Goal: Find specific page/section: Locate item on page

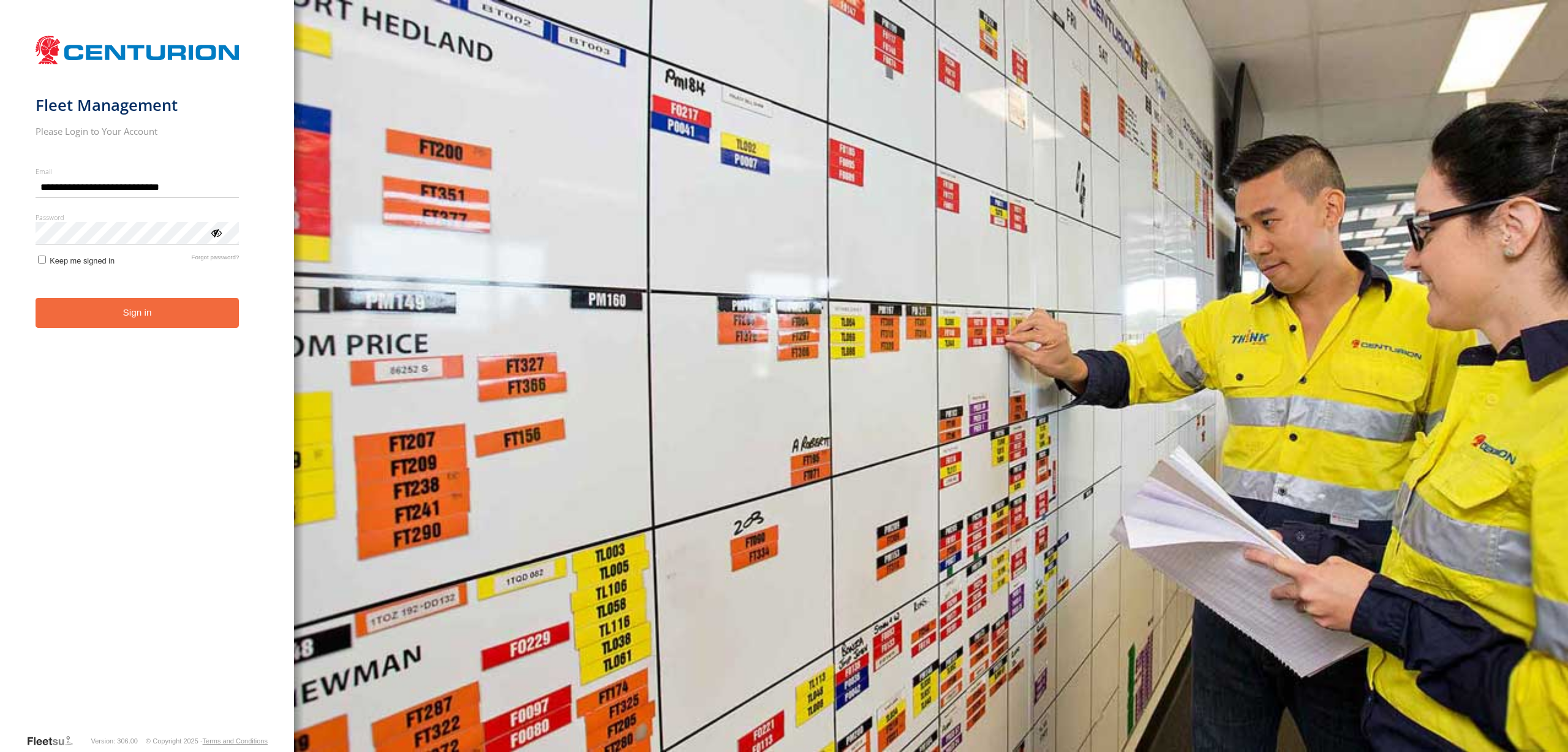
click at [106, 304] on button "Sign in" at bounding box center [137, 313] width 204 height 30
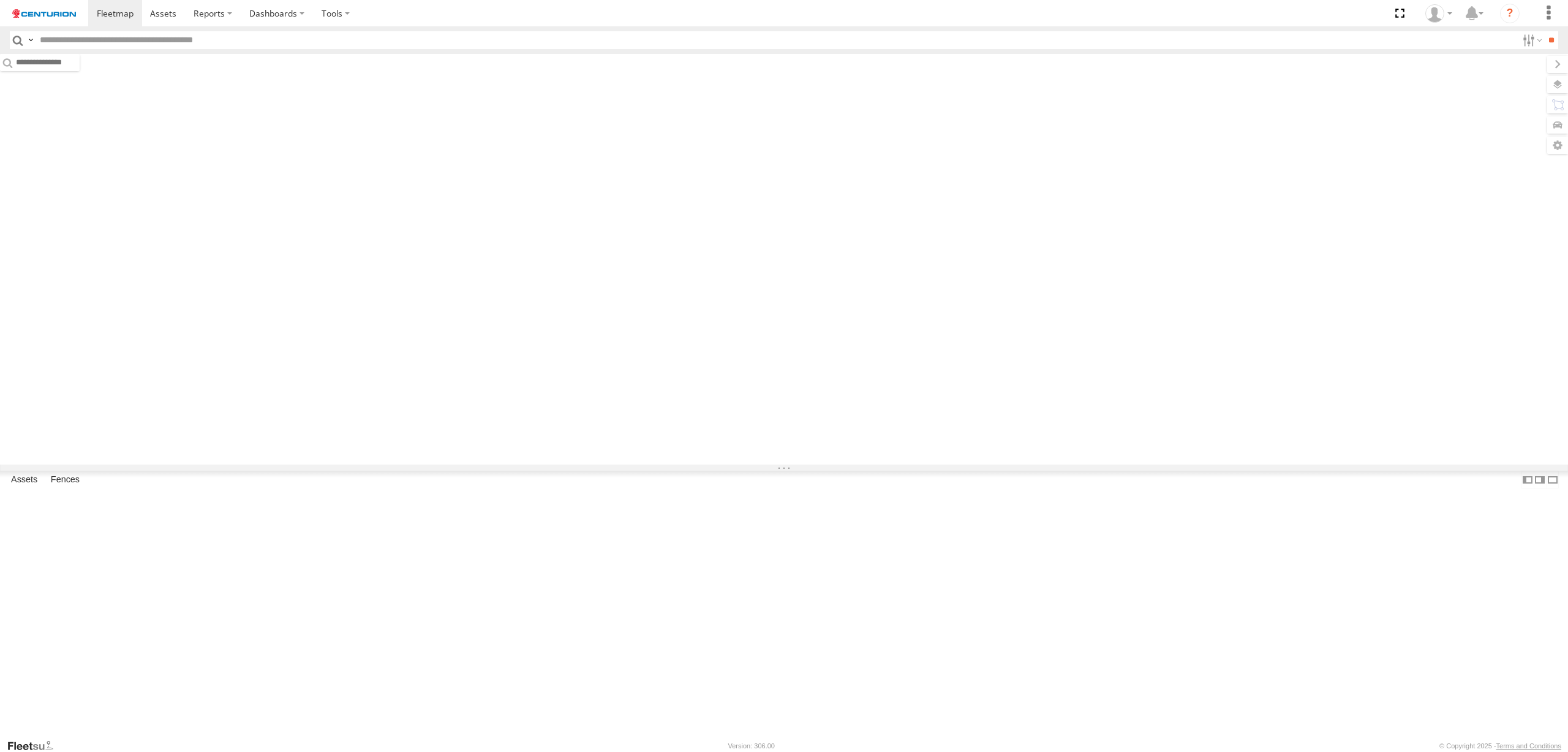
click at [236, 45] on input "text" at bounding box center [776, 40] width 1482 height 18
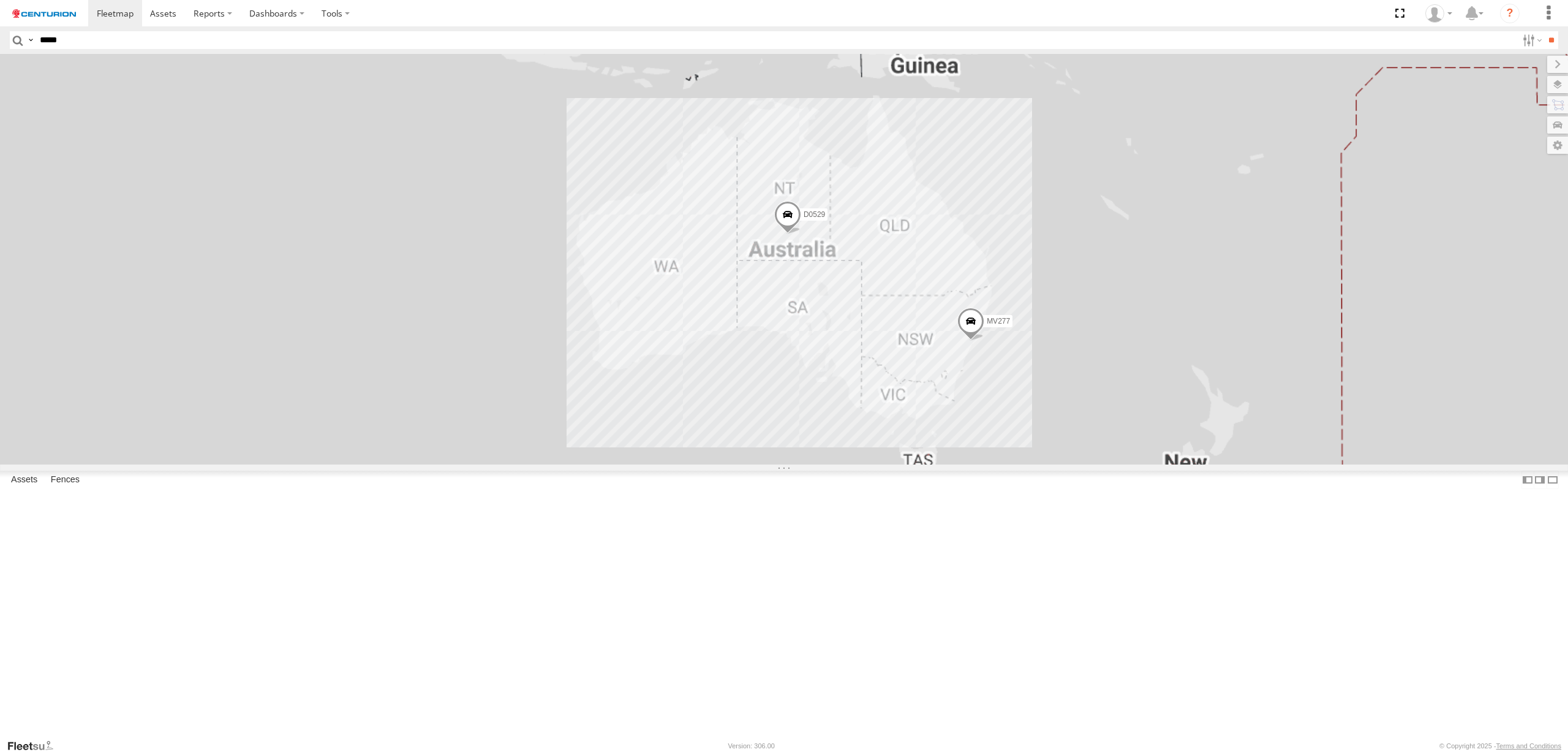
type input "*****"
click at [1544, 31] on input "**" at bounding box center [1551, 40] width 14 height 18
